Goal: Task Accomplishment & Management: Use online tool/utility

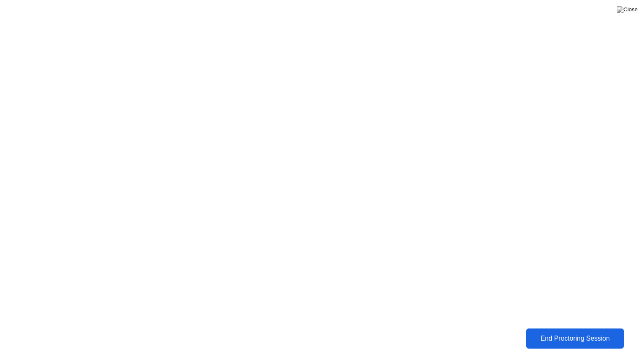
click at [532, 336] on div "End Proctoring Session" at bounding box center [575, 339] width 93 height 8
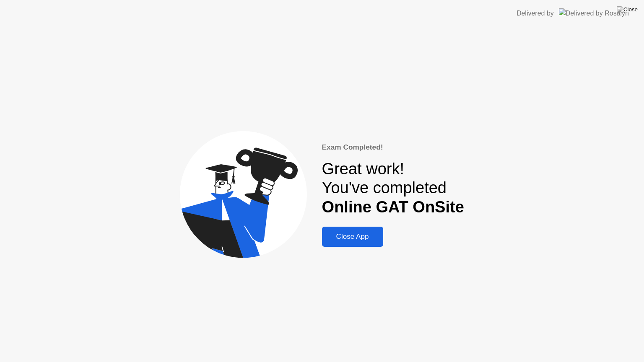
click at [356, 233] on div "Close App" at bounding box center [353, 237] width 56 height 8
